Goal: Task Accomplishment & Management: Manage account settings

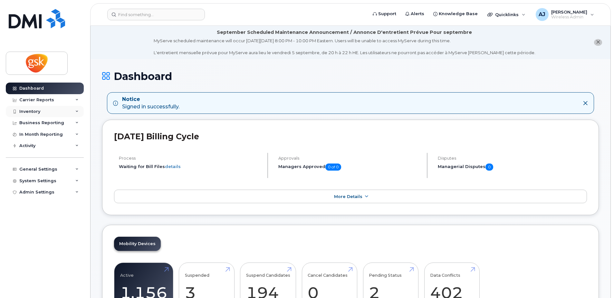
click at [38, 112] on div "Inventory" at bounding box center [29, 111] width 21 height 5
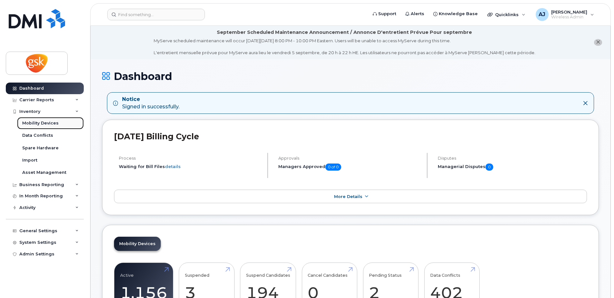
click at [44, 125] on div "Mobility Devices" at bounding box center [40, 123] width 36 height 6
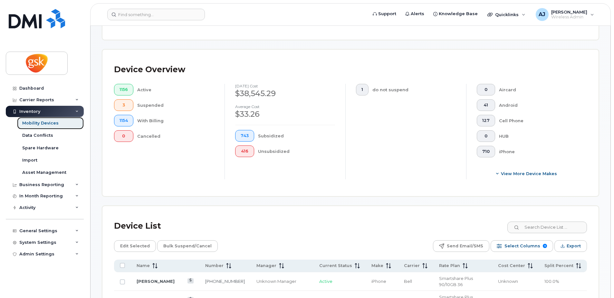
scroll to position [129, 0]
click at [268, 263] on span "Manager" at bounding box center [266, 265] width 20 height 6
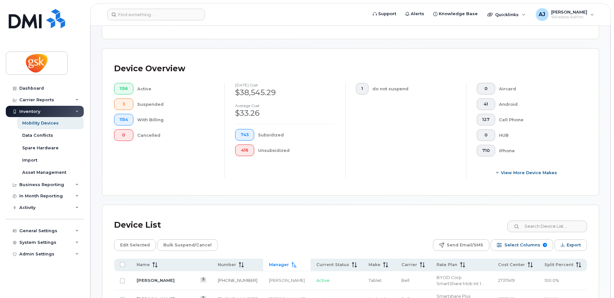
click at [269, 263] on span "Manager" at bounding box center [279, 265] width 20 height 6
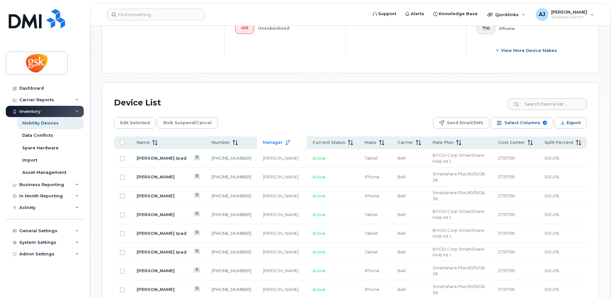
scroll to position [258, 0]
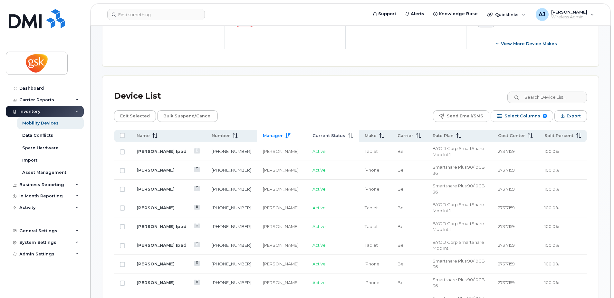
click at [321, 133] on span "Current Status" at bounding box center [328, 136] width 33 height 6
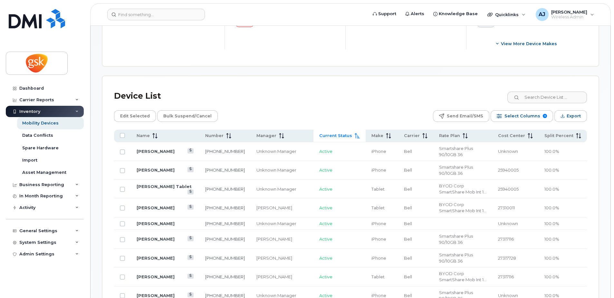
click at [323, 133] on span "Current Status" at bounding box center [335, 136] width 33 height 6
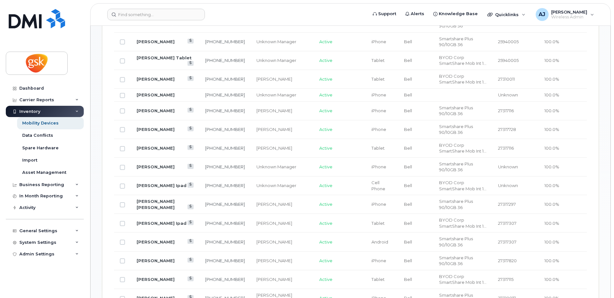
scroll to position [386, 0]
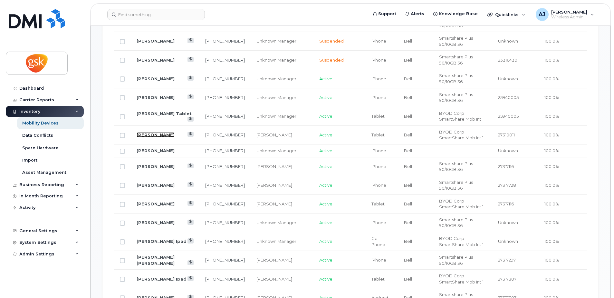
click at [160, 132] on link "John Witwicki" at bounding box center [156, 134] width 38 height 5
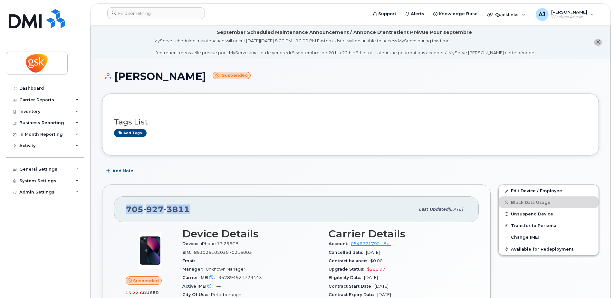
drag, startPoint x: 193, startPoint y: 208, endPoint x: 128, endPoint y: 208, distance: 65.7
click at [128, 208] on div "[PHONE_NUMBER]" at bounding box center [270, 209] width 289 height 14
copy span "[PHONE_NUMBER]"
click at [298, 169] on div "Add Note" at bounding box center [350, 171] width 497 height 12
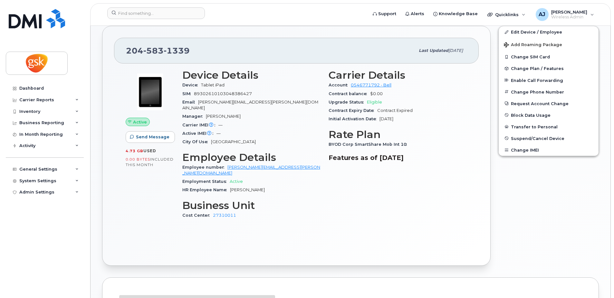
scroll to position [225, 0]
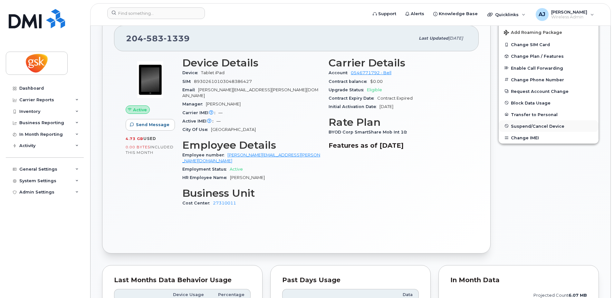
click at [520, 127] on span "Suspend/Cancel Device" at bounding box center [537, 125] width 53 height 5
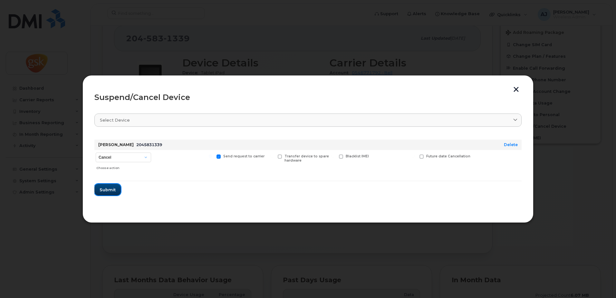
click at [105, 191] on span "Submit" at bounding box center [108, 189] width 16 height 6
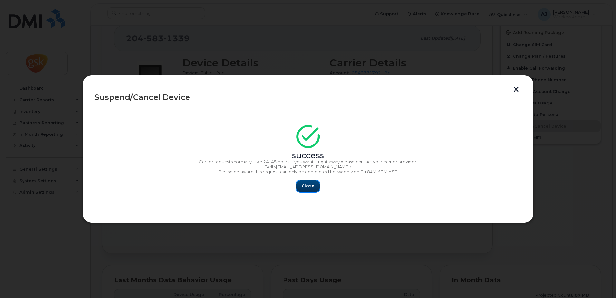
click at [310, 185] on span "Close" at bounding box center [307, 186] width 13 height 6
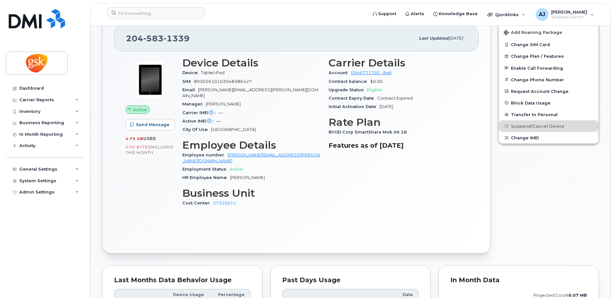
scroll to position [42, 0]
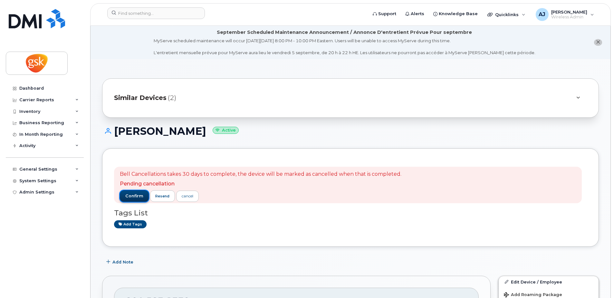
click at [136, 194] on span "confirm" at bounding box center [134, 196] width 18 height 6
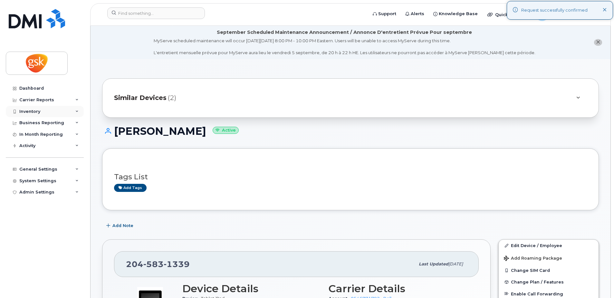
click at [37, 113] on div "Inventory" at bounding box center [29, 111] width 21 height 5
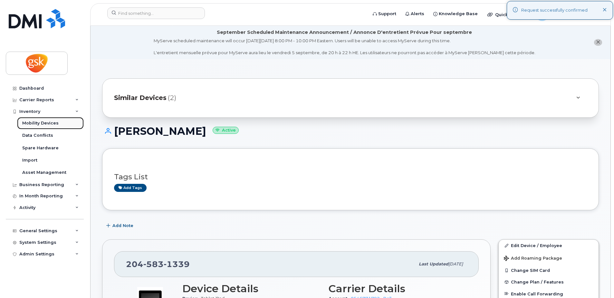
click at [43, 124] on div "Mobility Devices" at bounding box center [40, 123] width 36 height 6
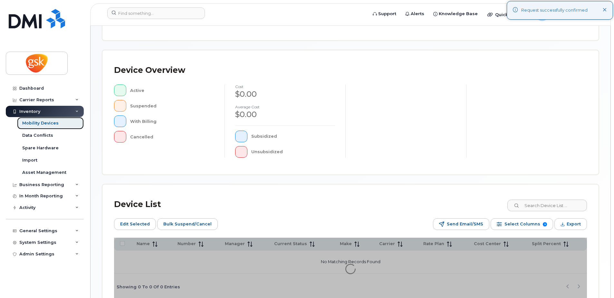
scroll to position [157, 0]
